Goal: Use online tool/utility

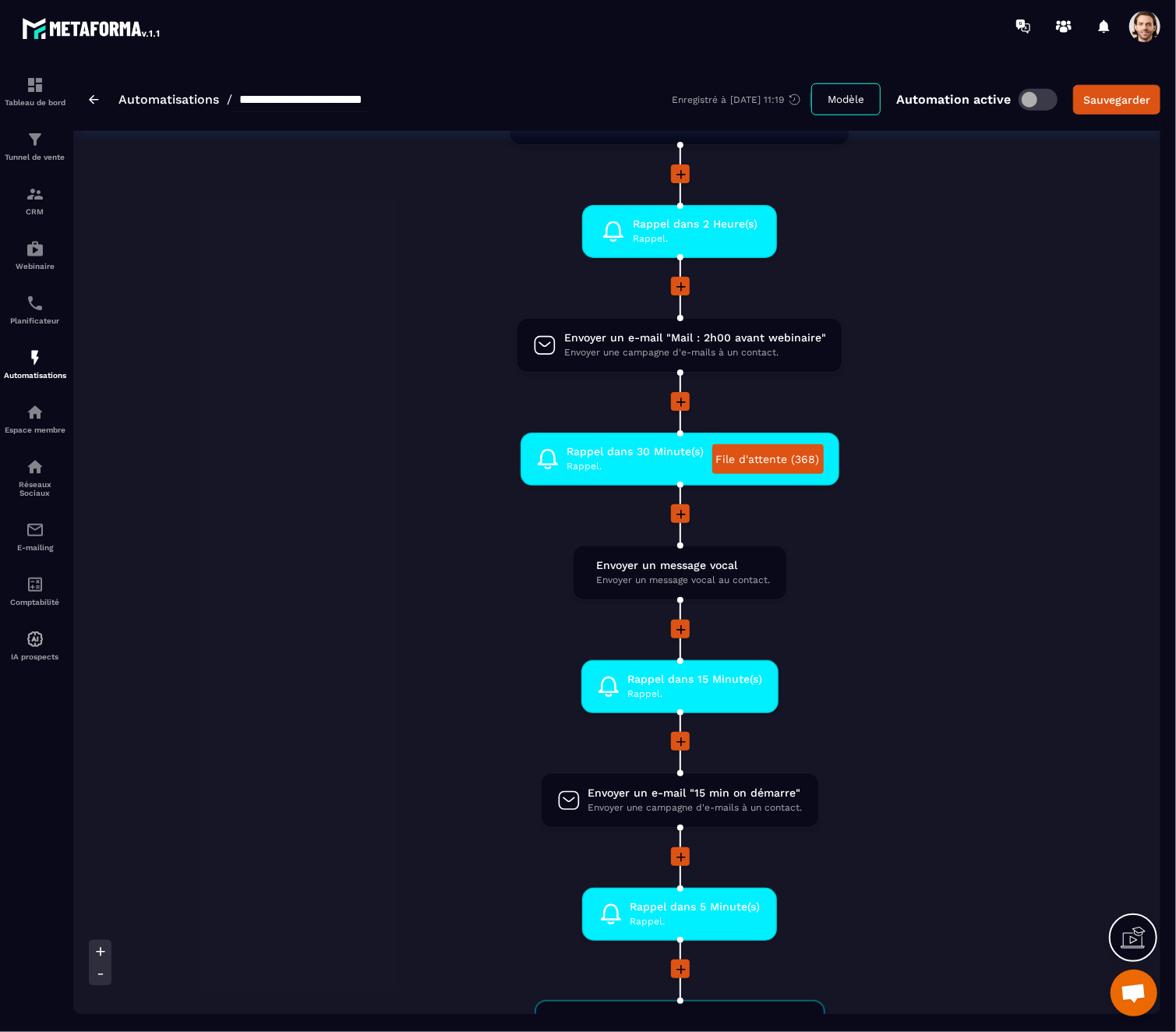
scroll to position [909, 0]
